Goal: Task Accomplishment & Management: Complete application form

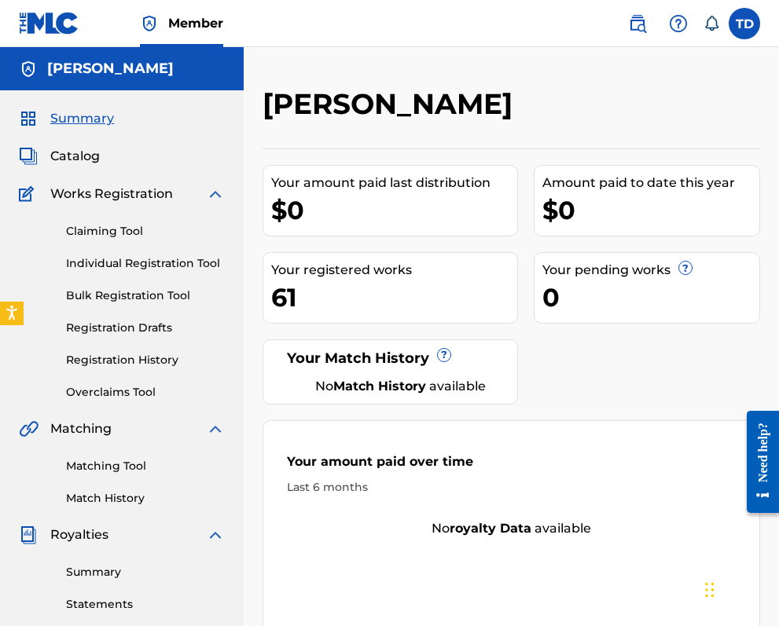
click at [135, 255] on div "Claiming Tool Individual Registration Tool Bulk Registration Tool Registration …" at bounding box center [122, 302] width 206 height 197
click at [138, 262] on link "Individual Registration Tool" at bounding box center [145, 263] width 159 height 17
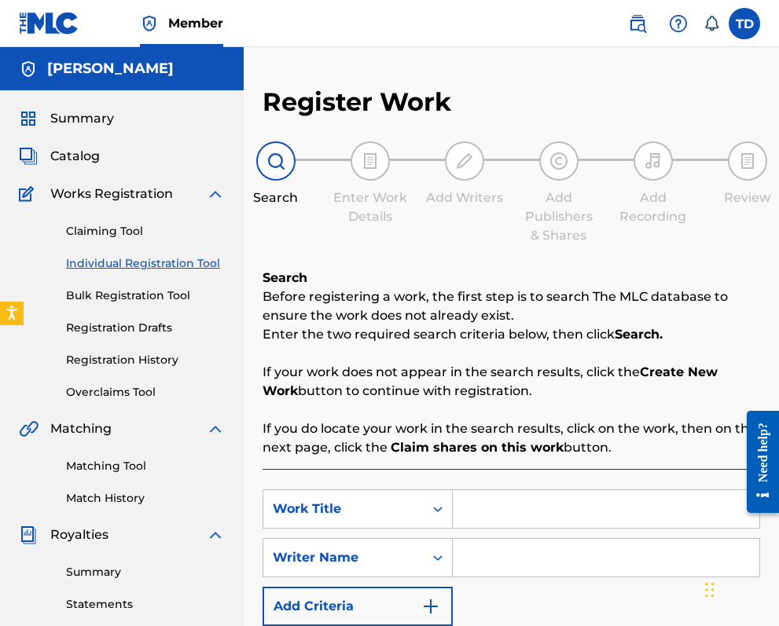
click at [493, 509] on input "Search Form" at bounding box center [606, 509] width 306 height 38
type input "do yuh English"
drag, startPoint x: 570, startPoint y: 623, endPoint x: 517, endPoint y: 565, distance: 78.4
click at [517, 565] on input "Search Form" at bounding box center [606, 558] width 306 height 38
click at [518, 559] on input "Search Form" at bounding box center [606, 558] width 306 height 38
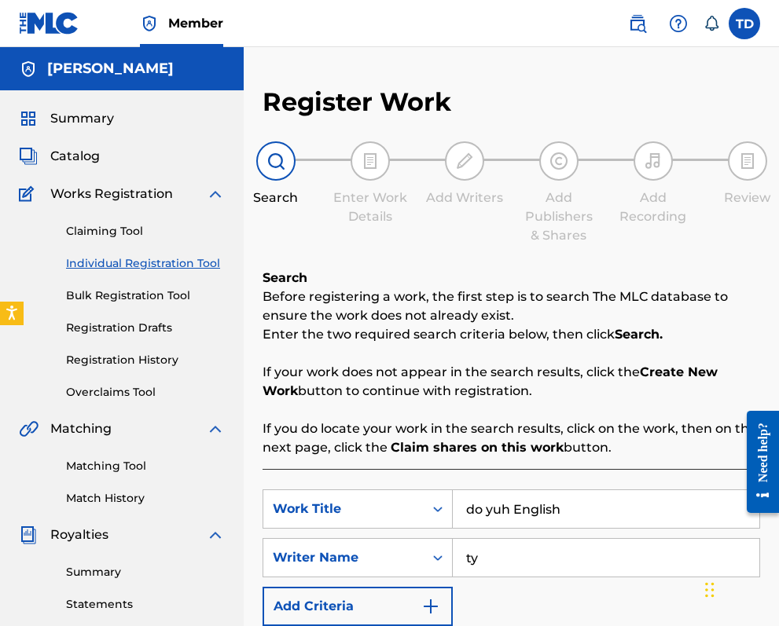
type input "t"
type input "[PERSON_NAME]"
click at [478, 515] on input "do yuh English" at bounding box center [606, 509] width 306 height 38
type input "Do yuh English"
click at [556, 584] on div "SearchWithCriteria5ffc8697-0bd2-45dc-97ab-54278652edac Work Title Do yuh Englis…" at bounding box center [510, 558] width 497 height 137
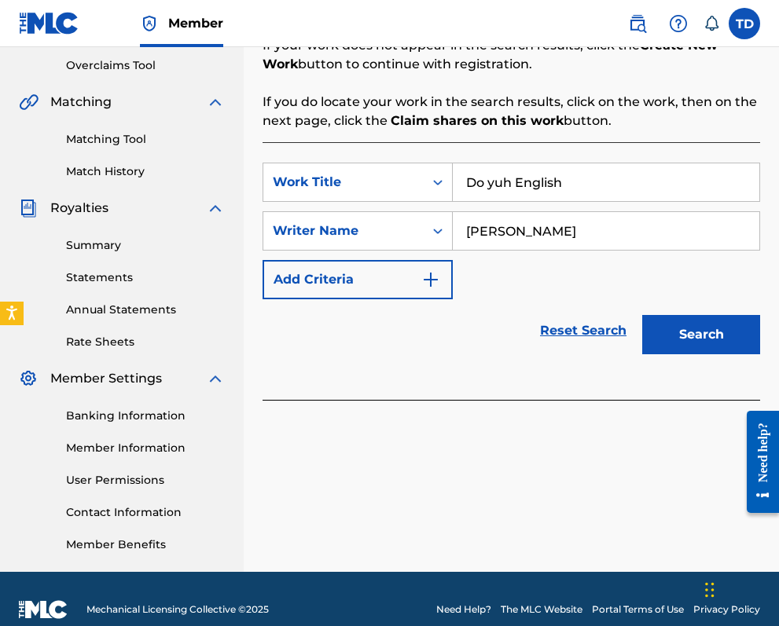
scroll to position [330, 0]
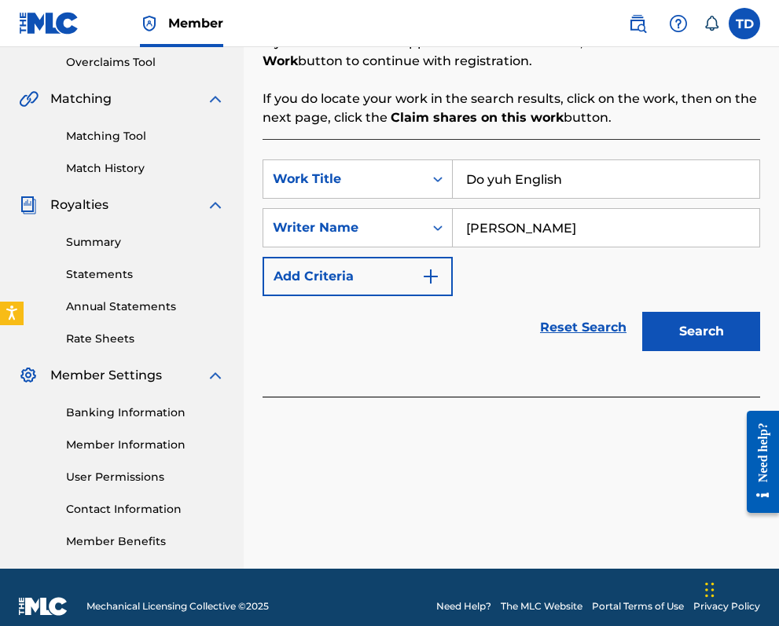
click at [716, 330] on button "Search" at bounding box center [701, 331] width 118 height 39
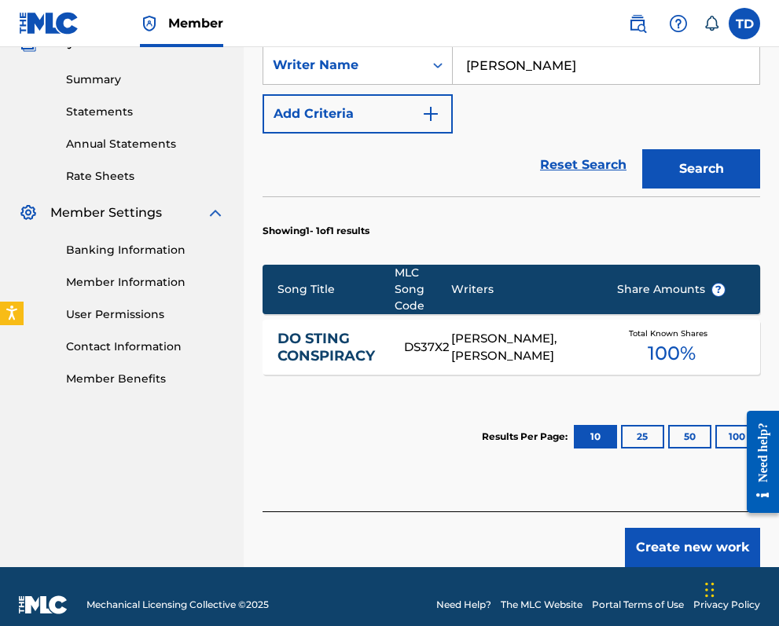
click at [701, 528] on button "Create new work" at bounding box center [692, 547] width 135 height 39
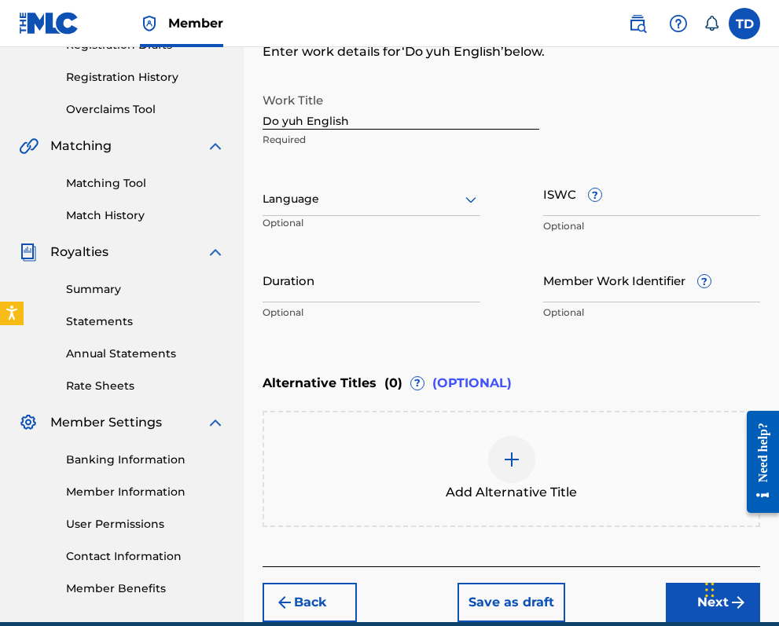
scroll to position [260, 0]
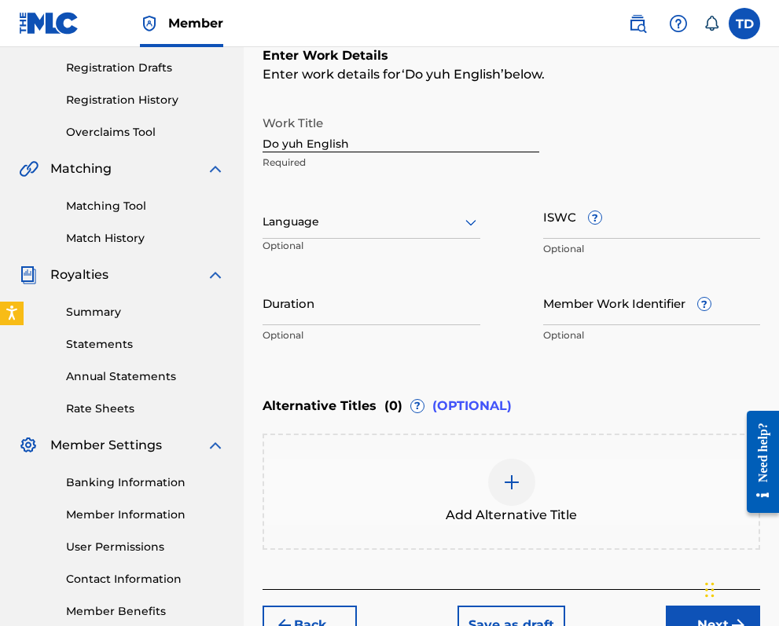
click at [469, 221] on icon at bounding box center [470, 222] width 19 height 19
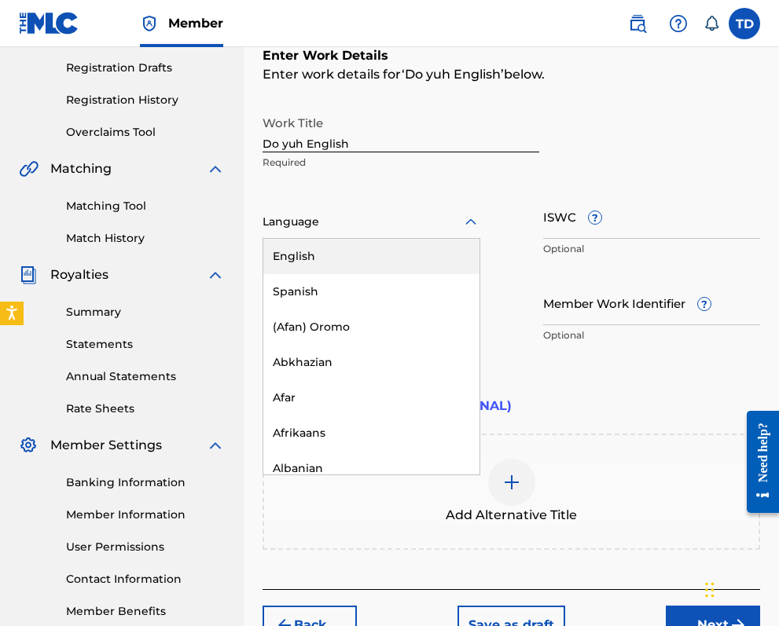
click at [384, 254] on div "English" at bounding box center [371, 256] width 216 height 35
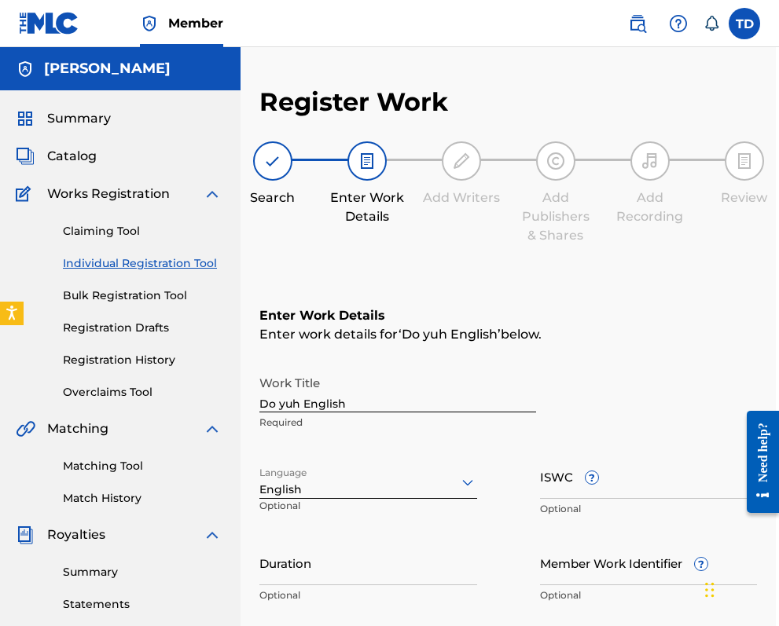
scroll to position [0, 3]
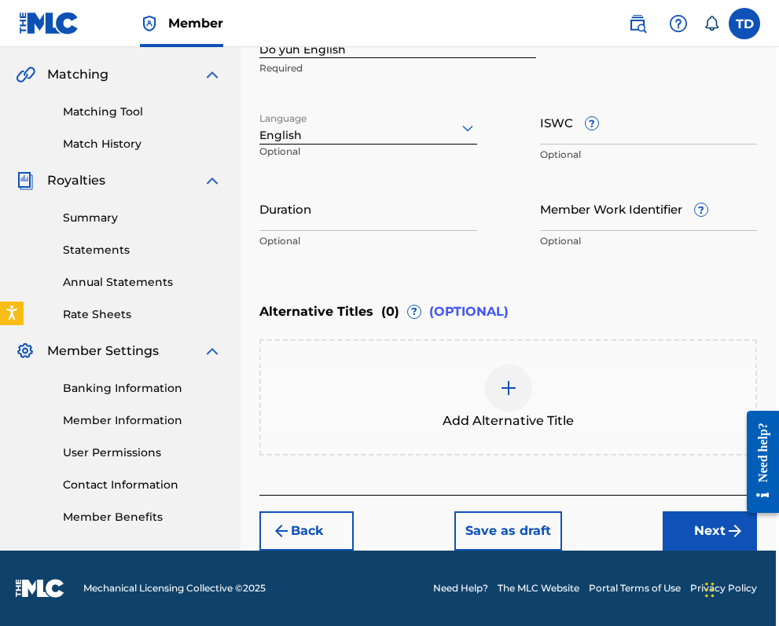
click at [697, 526] on button "Next" at bounding box center [709, 531] width 94 height 39
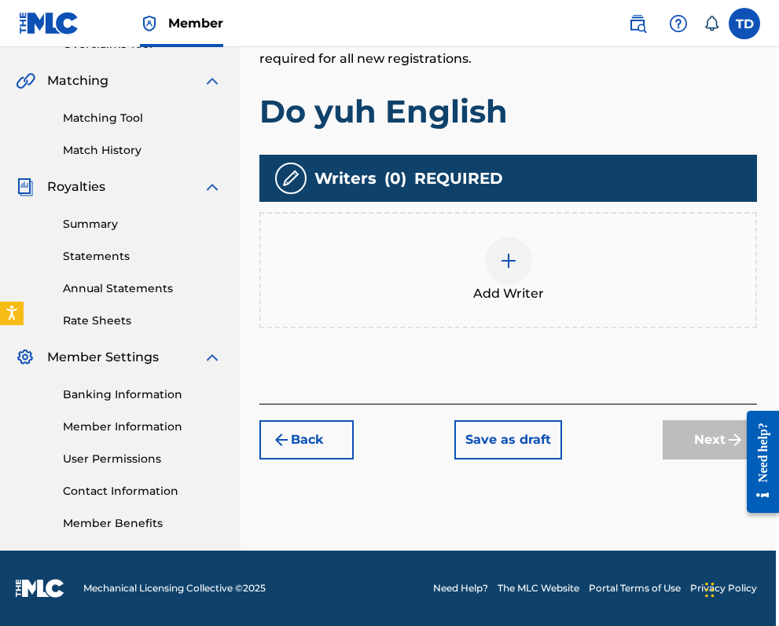
scroll to position [348, 3]
click at [508, 254] on img at bounding box center [508, 260] width 19 height 19
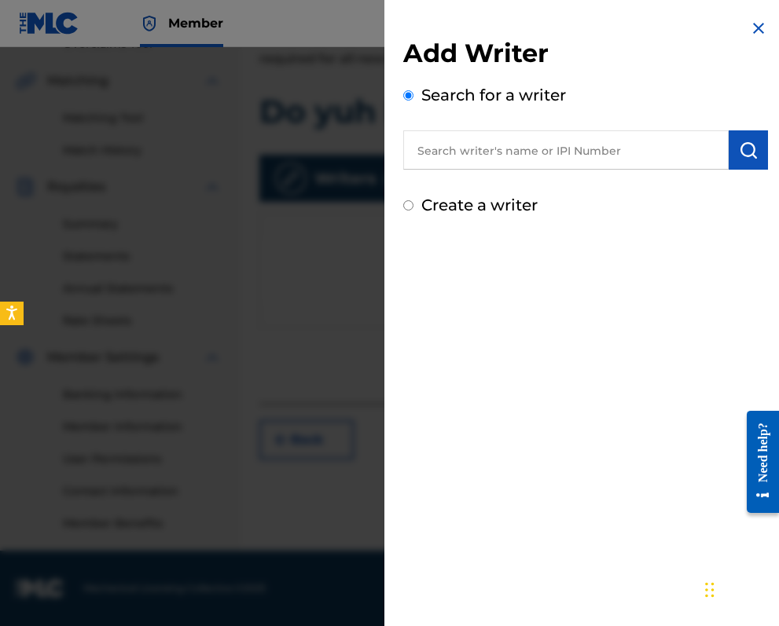
click at [438, 152] on input "text" at bounding box center [565, 149] width 325 height 39
click at [470, 150] on input "text" at bounding box center [565, 149] width 325 height 39
type input "01018829063"
click at [746, 150] on img "submit" at bounding box center [748, 150] width 19 height 19
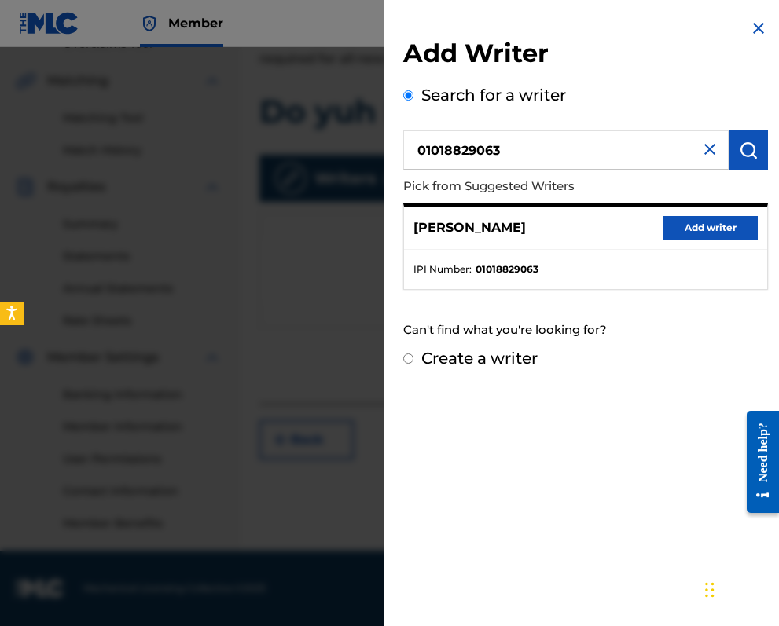
click at [698, 226] on button "Add writer" at bounding box center [710, 228] width 94 height 24
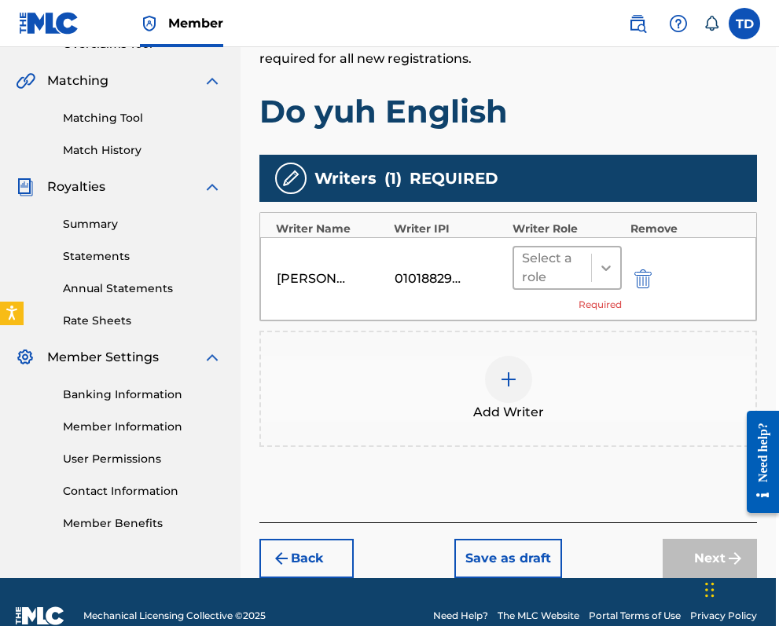
click at [609, 265] on icon at bounding box center [606, 268] width 16 height 16
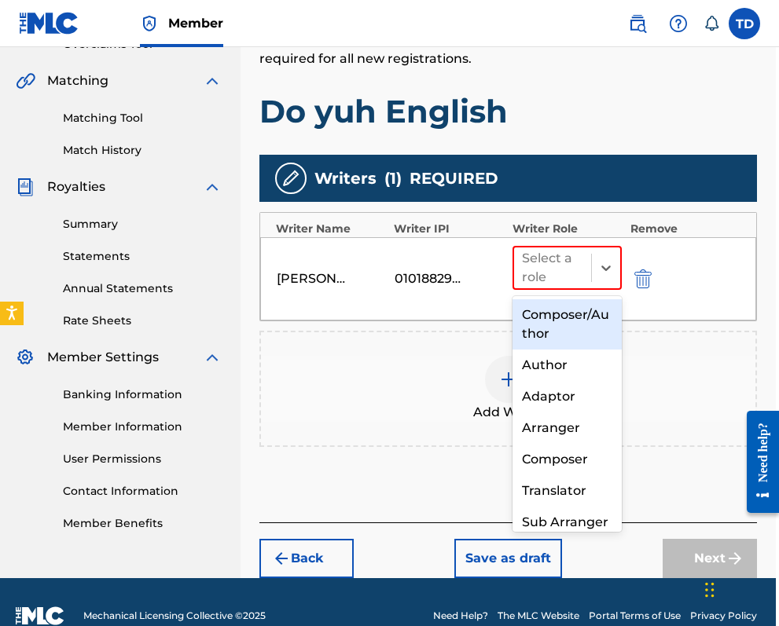
click at [576, 324] on div "Composer/Author" at bounding box center [567, 324] width 110 height 50
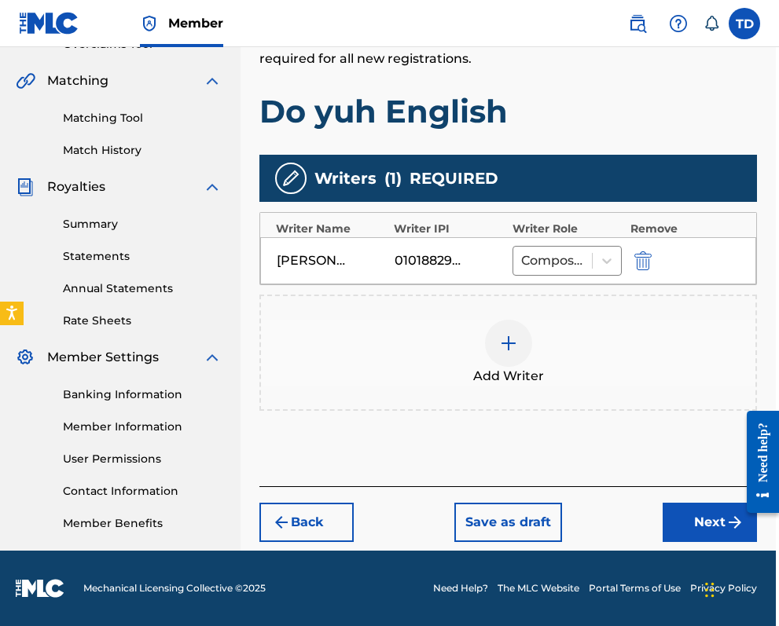
click at [506, 344] on img at bounding box center [508, 343] width 19 height 19
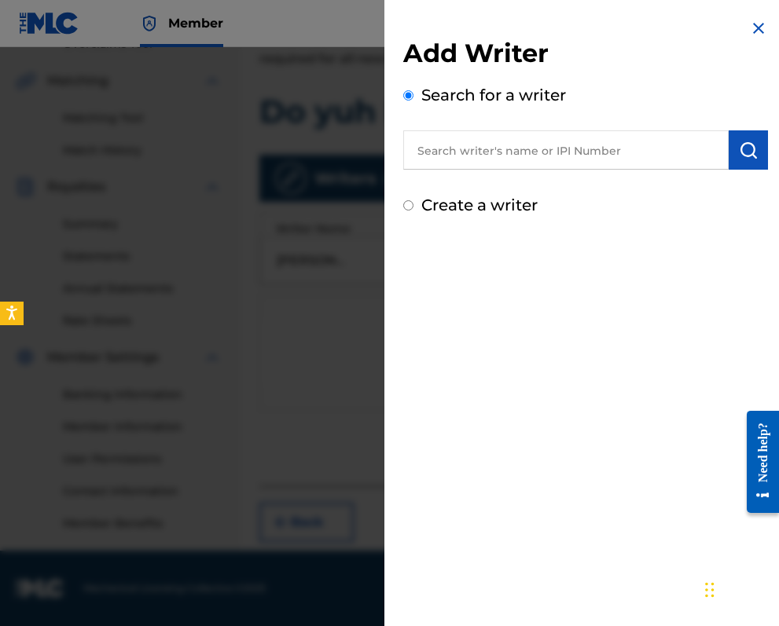
click at [409, 208] on input "Create a writer" at bounding box center [408, 205] width 10 height 10
radio input "false"
radio input "true"
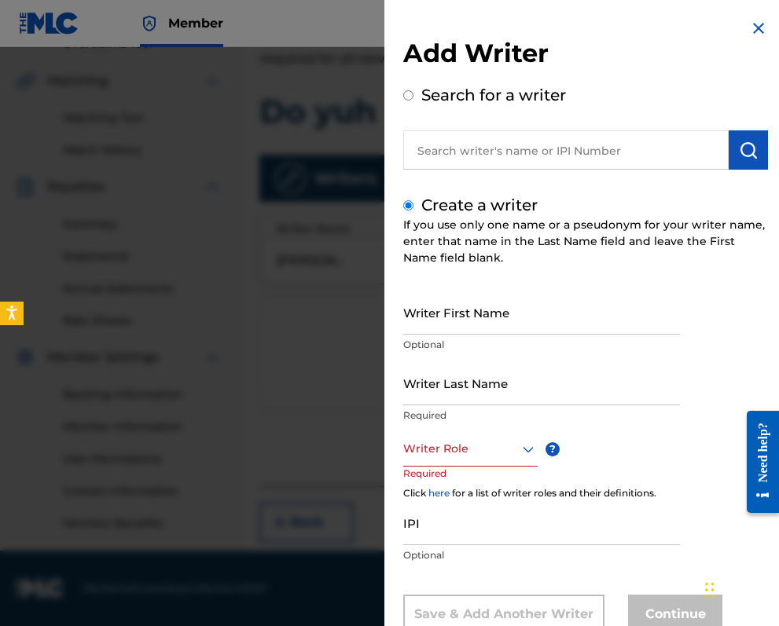
click at [452, 320] on input "Writer First Name" at bounding box center [541, 312] width 277 height 45
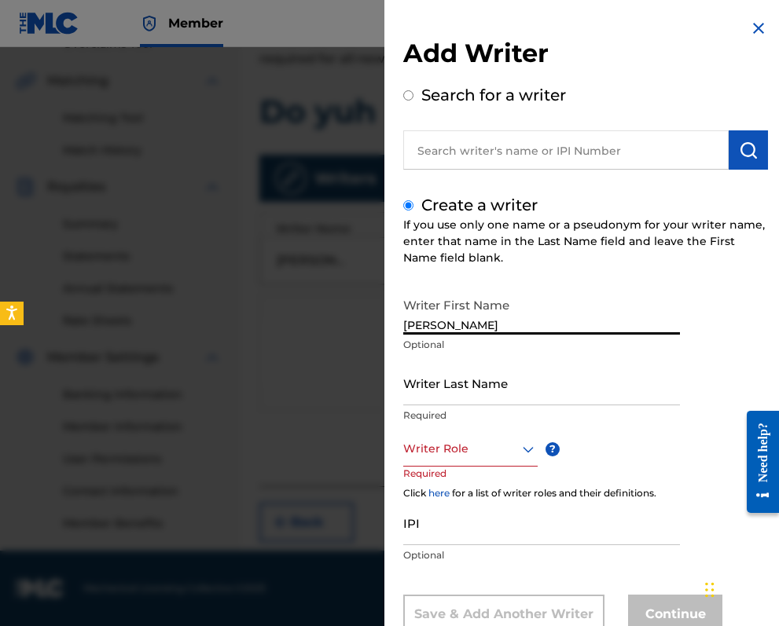
type input "[PERSON_NAME]"
click at [566, 376] on input "Writer Last Name" at bounding box center [541, 383] width 277 height 45
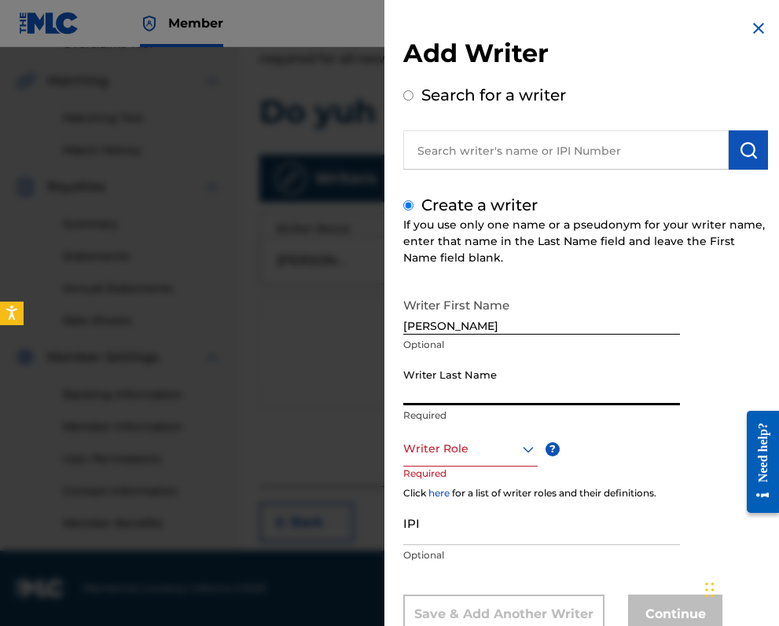
click at [460, 385] on input "Writer Last Name" at bounding box center [541, 383] width 277 height 45
type input "Hagues"
click at [467, 450] on div "Writer Role" at bounding box center [470, 448] width 134 height 35
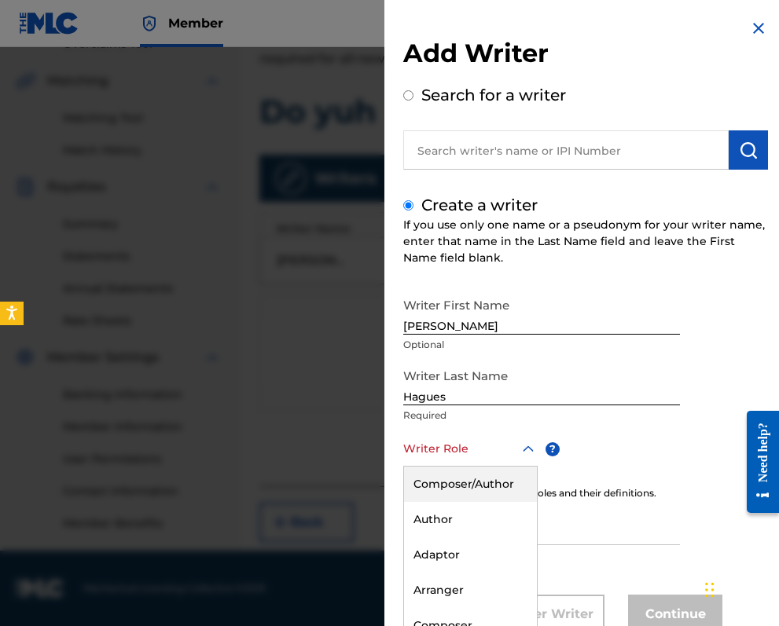
scroll to position [50, 0]
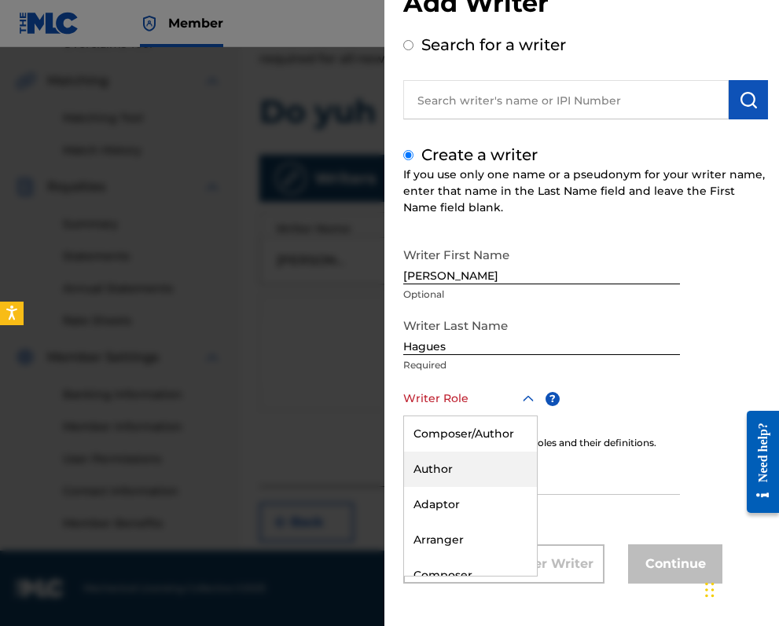
click at [462, 464] on div "Author" at bounding box center [470, 469] width 133 height 35
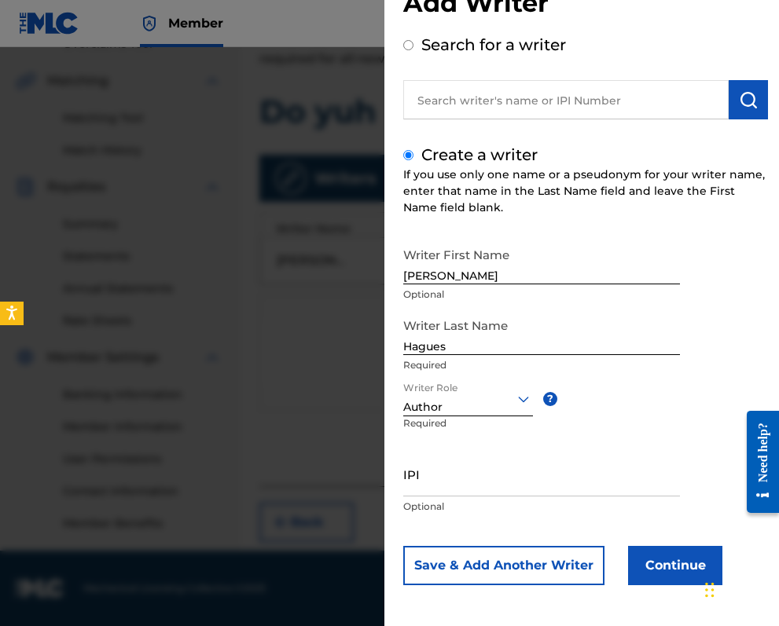
click at [655, 562] on button "Continue" at bounding box center [675, 565] width 94 height 39
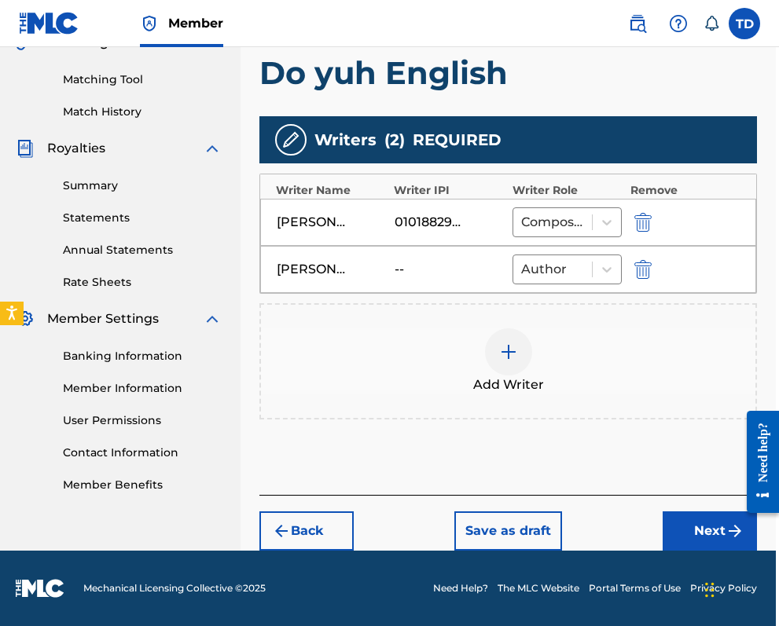
scroll to position [387, 3]
click at [707, 530] on button "Next" at bounding box center [709, 531] width 94 height 39
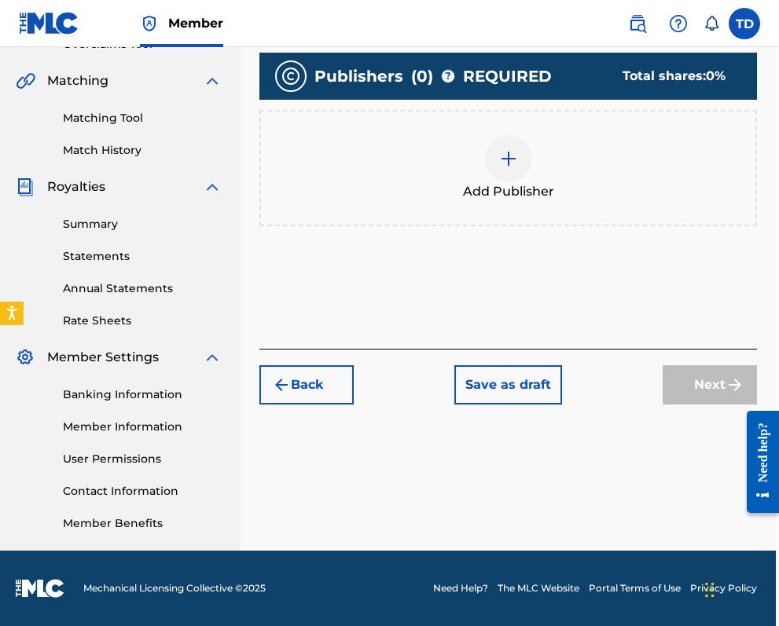
click at [512, 148] on div at bounding box center [508, 158] width 47 height 47
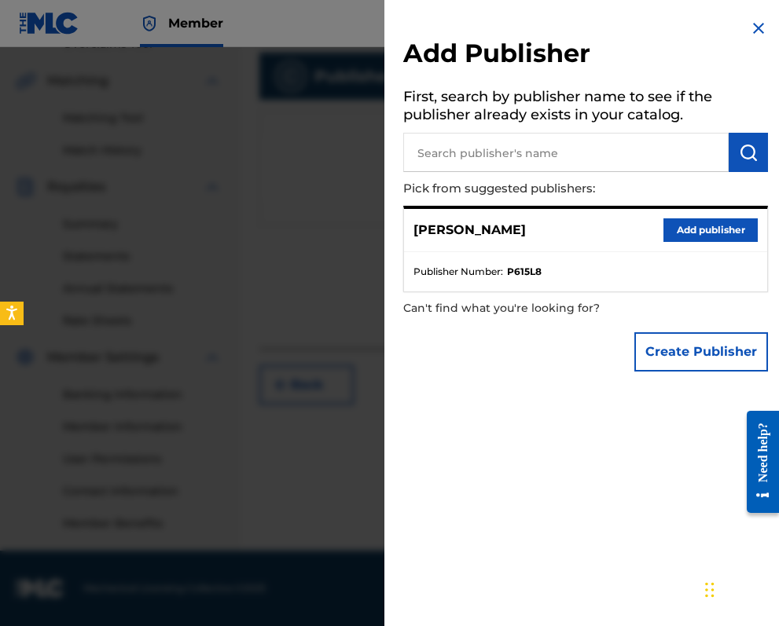
click at [723, 224] on button "Add publisher" at bounding box center [710, 230] width 94 height 24
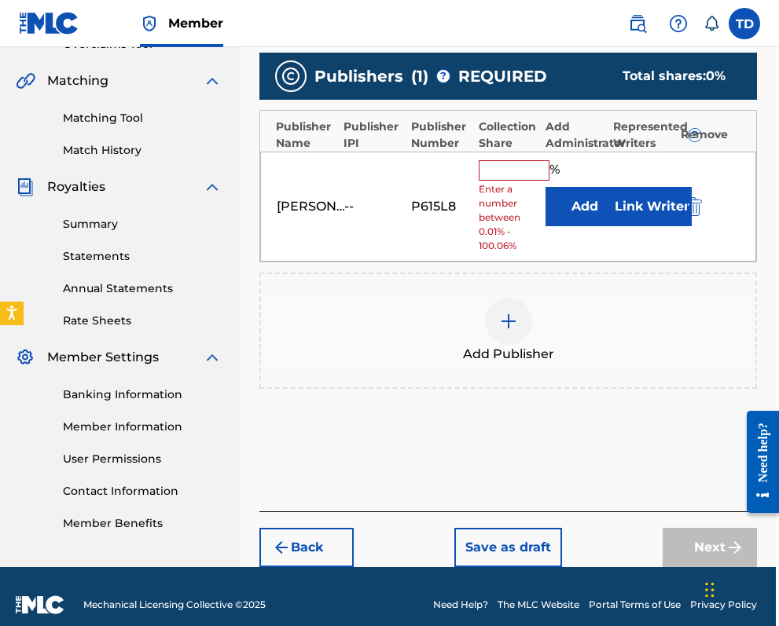
click at [497, 168] on input "text" at bounding box center [514, 170] width 71 height 20
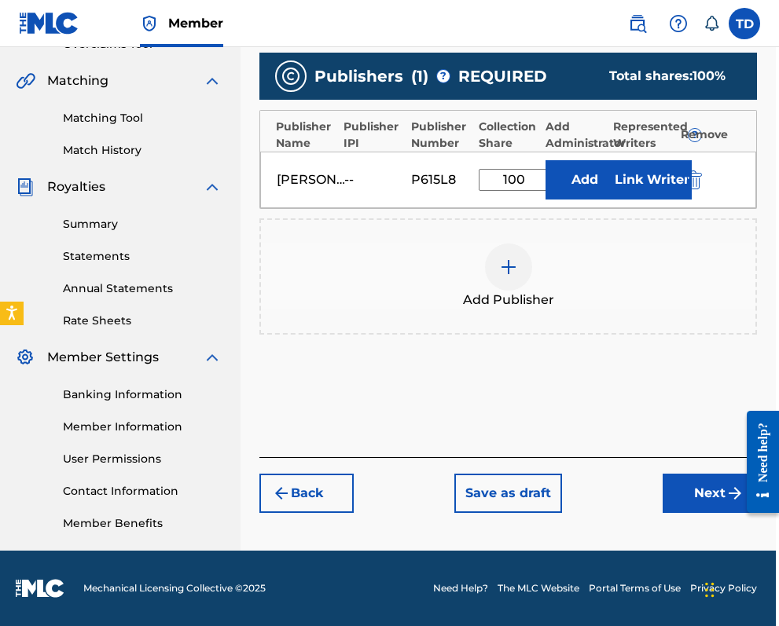
type input "100"
click at [589, 178] on button "Add" at bounding box center [584, 179] width 79 height 39
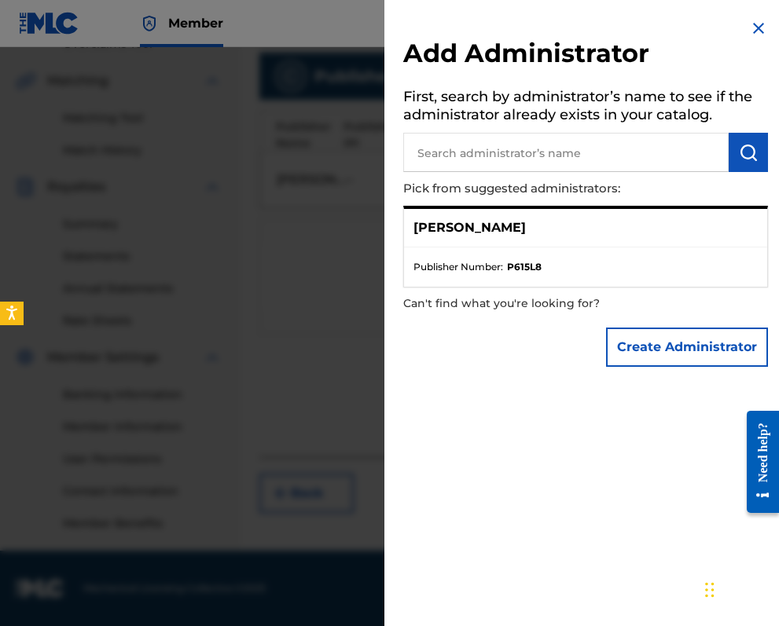
click at [750, 28] on img at bounding box center [758, 28] width 19 height 19
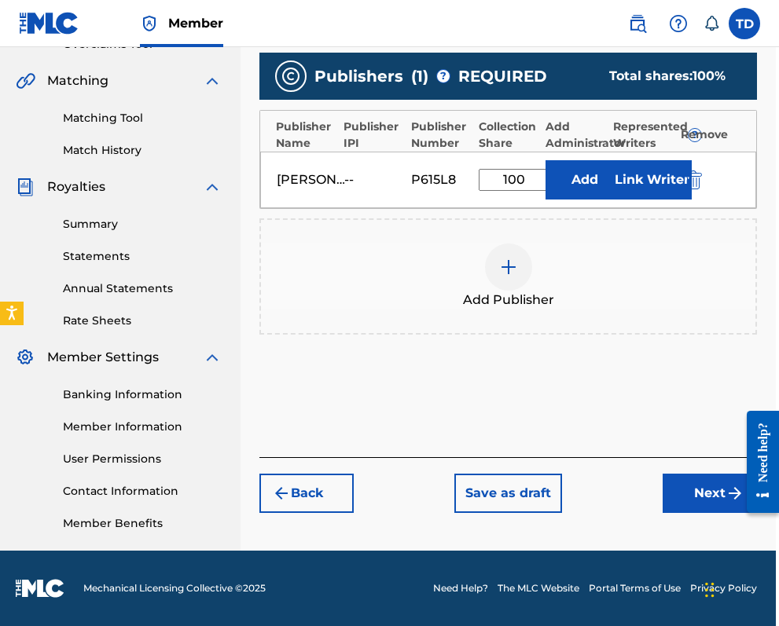
click at [647, 174] on button "Link Writer" at bounding box center [652, 179] width 79 height 39
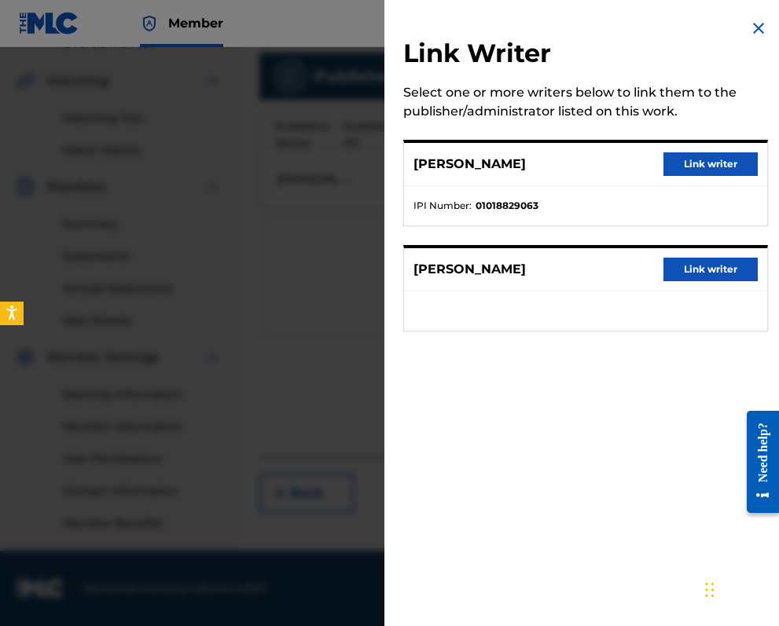
click at [702, 265] on button "Link writer" at bounding box center [710, 270] width 94 height 24
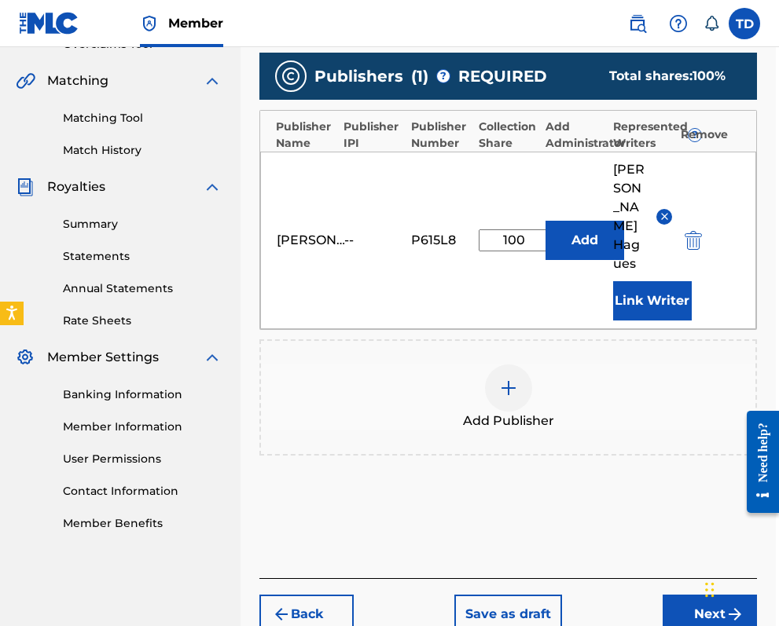
click at [639, 283] on button "Link Writer" at bounding box center [652, 300] width 79 height 39
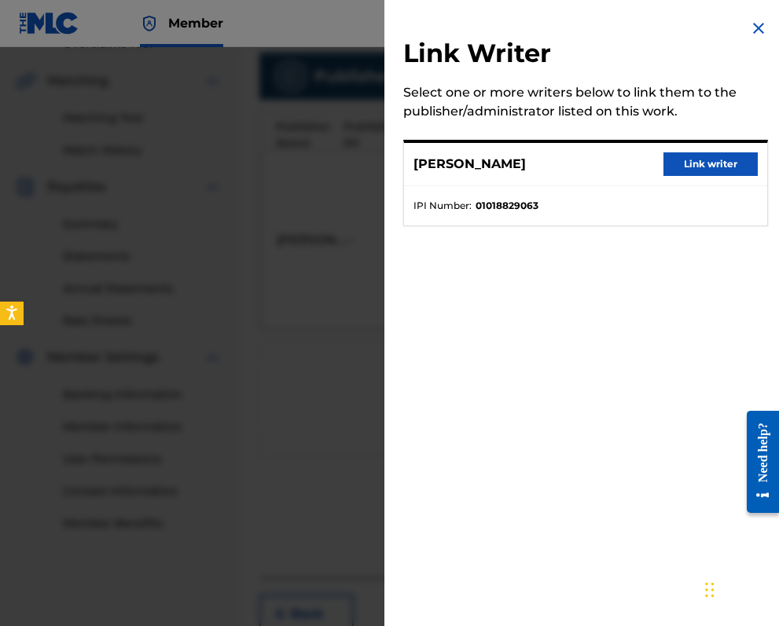
click at [687, 163] on button "Link writer" at bounding box center [710, 164] width 94 height 24
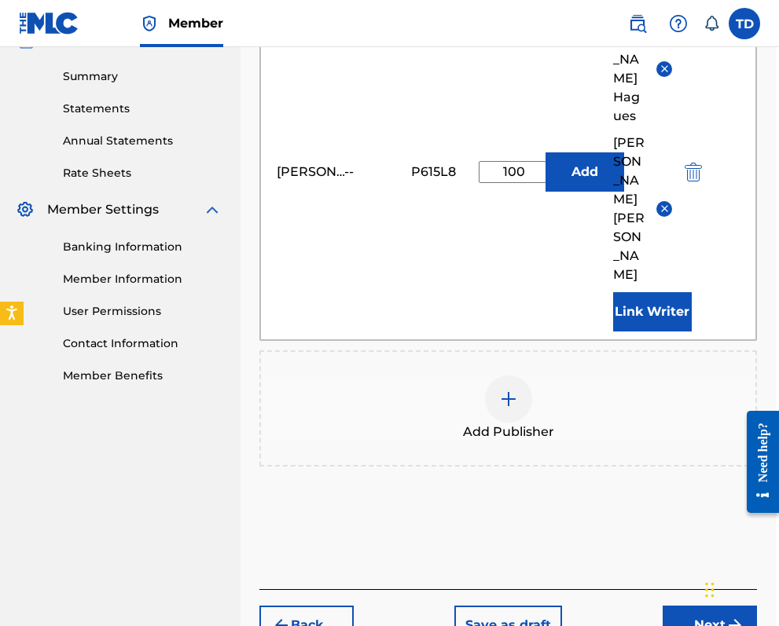
click at [707, 606] on button "Next" at bounding box center [709, 625] width 94 height 39
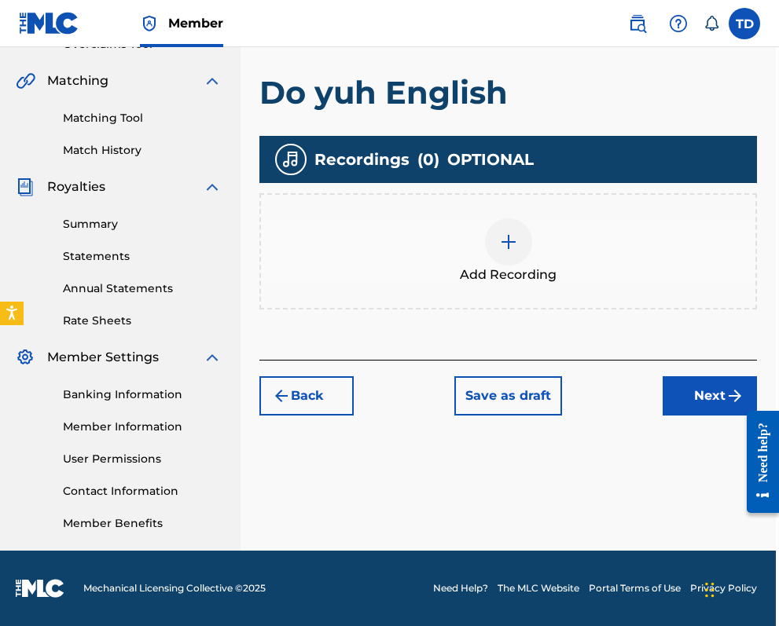
click at [715, 402] on button "Next" at bounding box center [709, 395] width 94 height 39
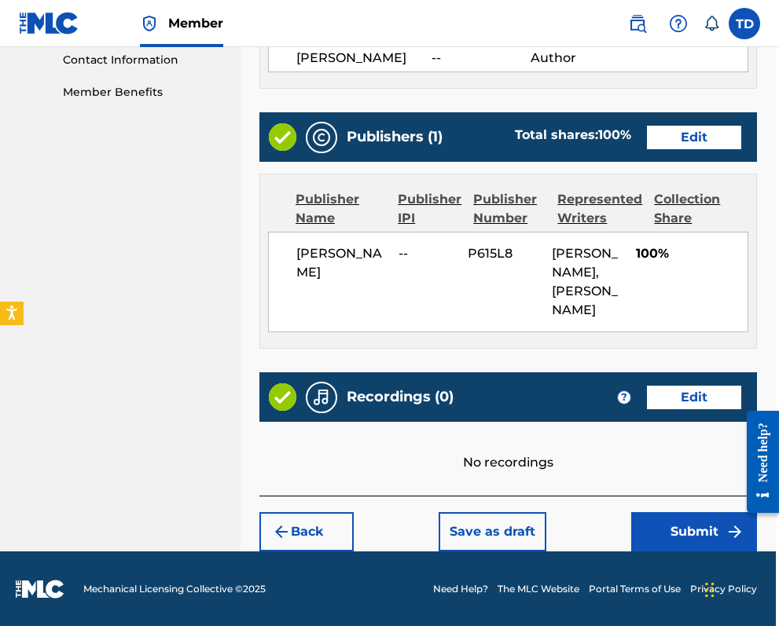
scroll to position [779, 3]
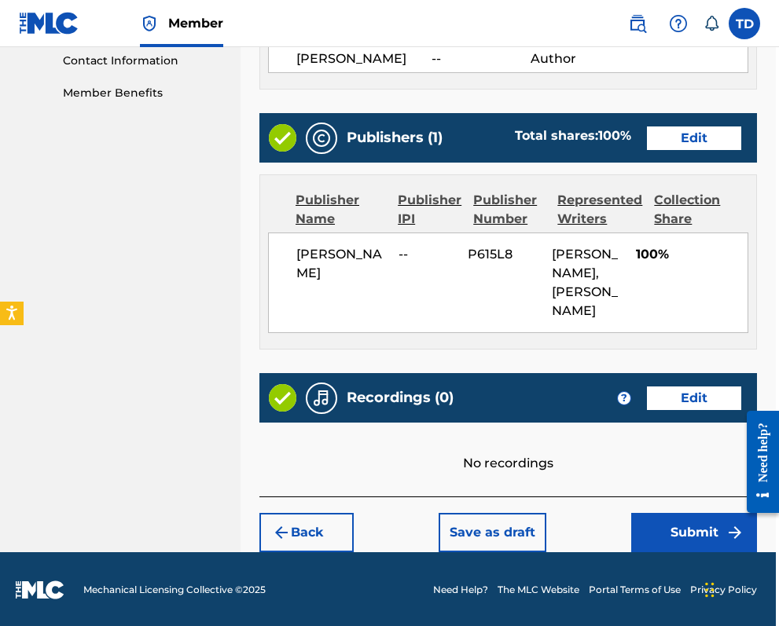
click at [690, 531] on button "Submit" at bounding box center [694, 532] width 126 height 39
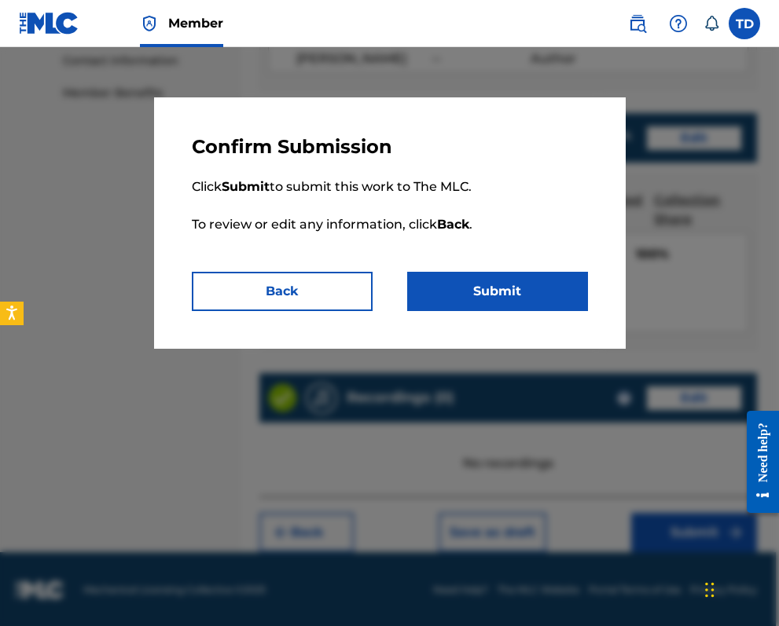
click at [508, 288] on button "Submit" at bounding box center [497, 291] width 181 height 39
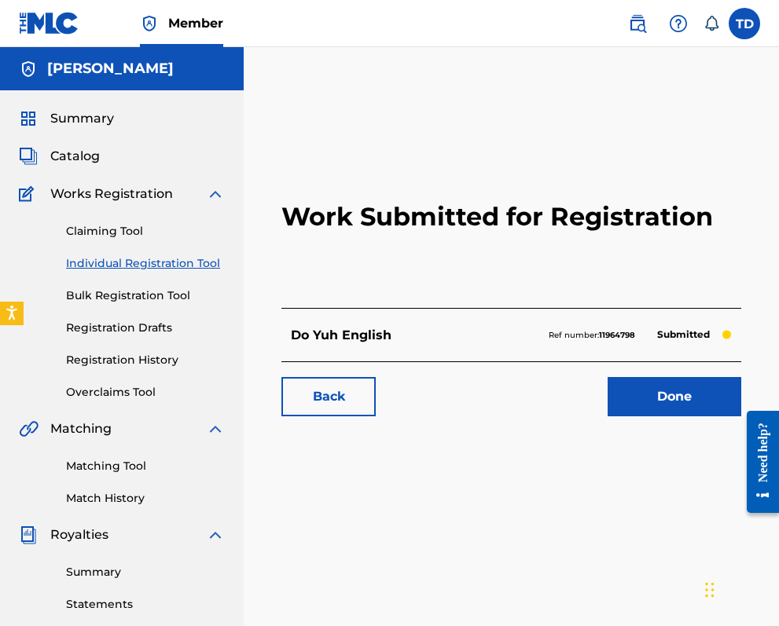
click at [668, 395] on link "Done" at bounding box center [674, 396] width 134 height 39
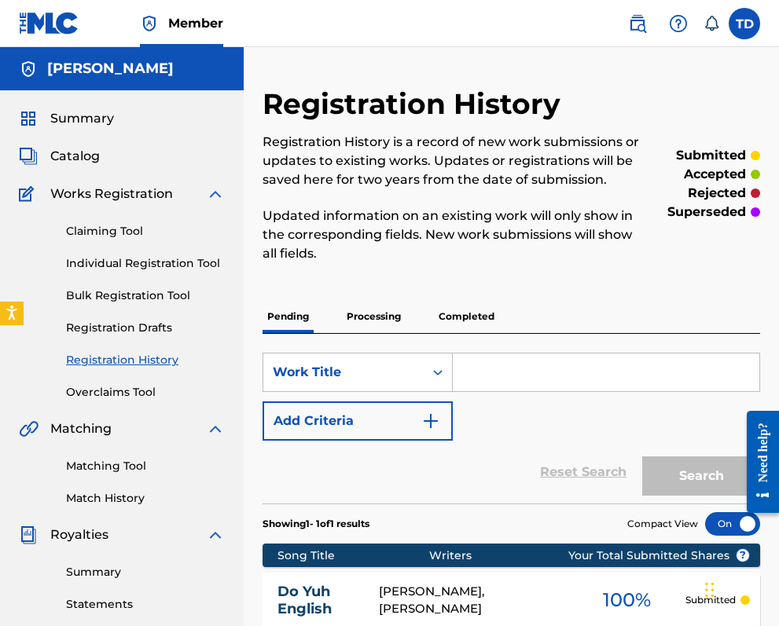
click at [134, 258] on link "Individual Registration Tool" at bounding box center [145, 263] width 159 height 17
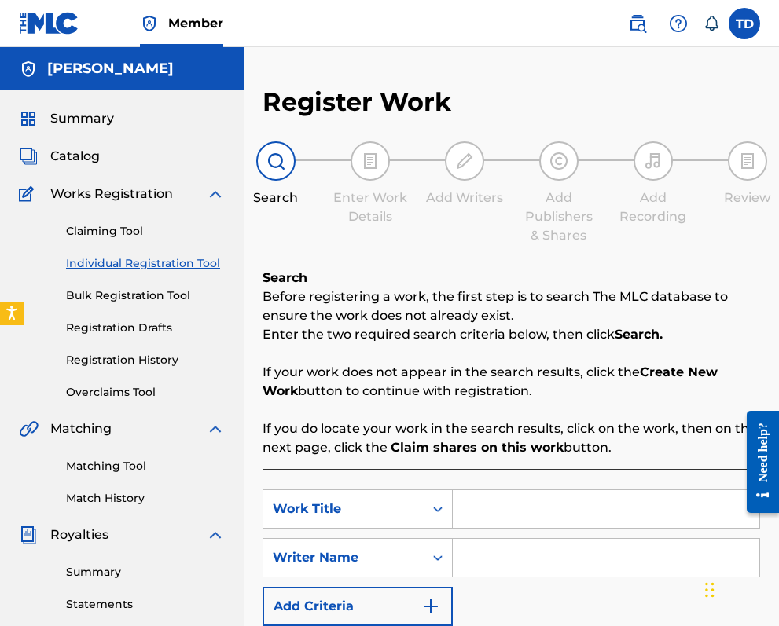
click at [537, 504] on input "Search Form" at bounding box center [606, 509] width 306 height 38
type input "spread my wings"
click at [529, 549] on input "Search Form" at bounding box center [606, 558] width 306 height 38
type input "t"
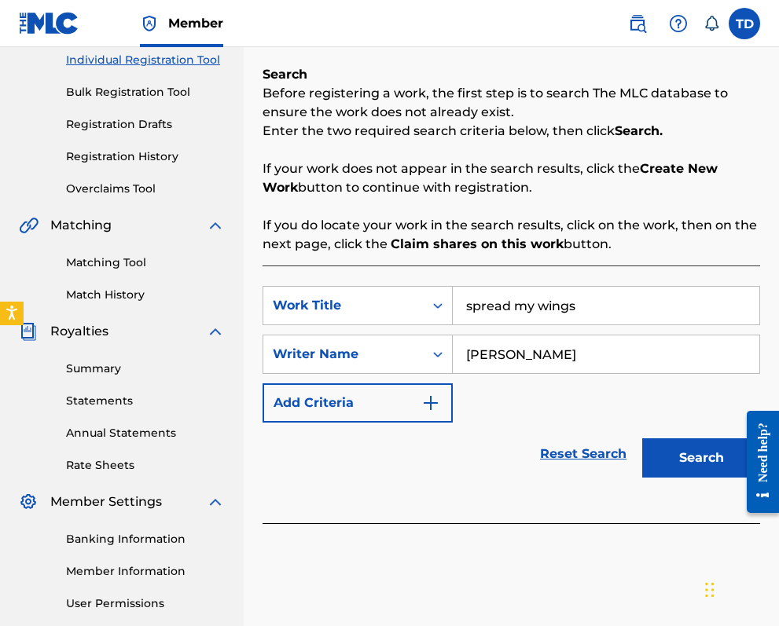
scroll to position [323, 0]
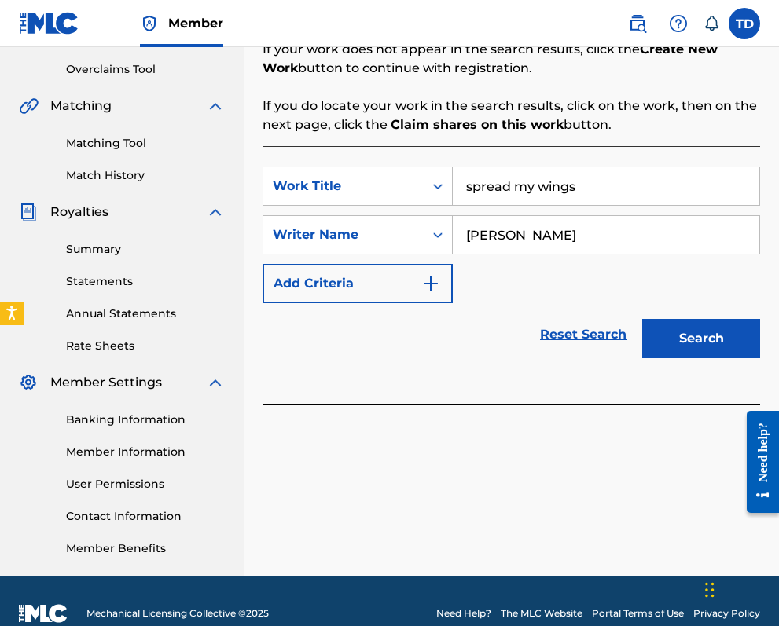
type input "[PERSON_NAME]"
click at [676, 336] on button "Search" at bounding box center [701, 338] width 118 height 39
